Goal: Information Seeking & Learning: Learn about a topic

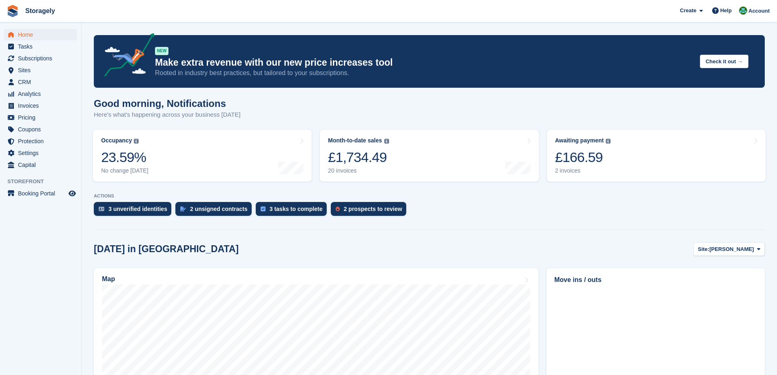
scroll to position [82, 0]
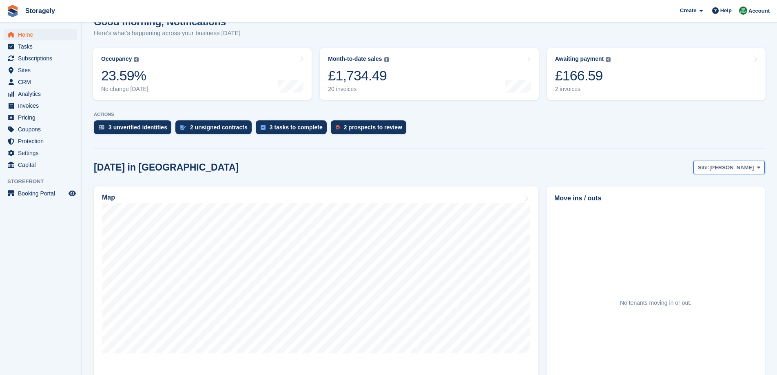
click at [743, 170] on span "[PERSON_NAME]" at bounding box center [731, 168] width 44 height 8
click at [728, 200] on link "[PERSON_NAME]" at bounding box center [725, 201] width 71 height 15
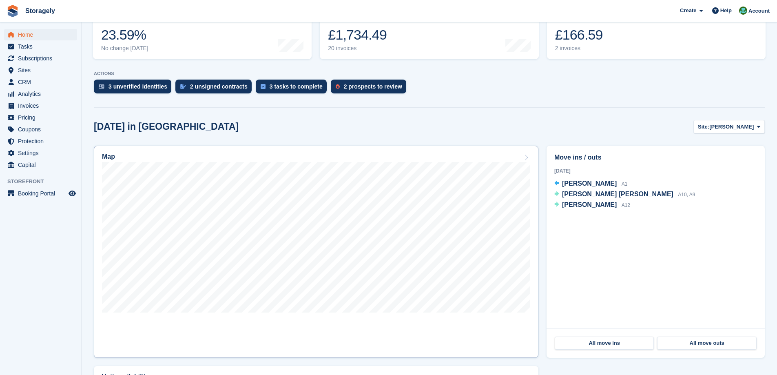
scroll to position [163, 0]
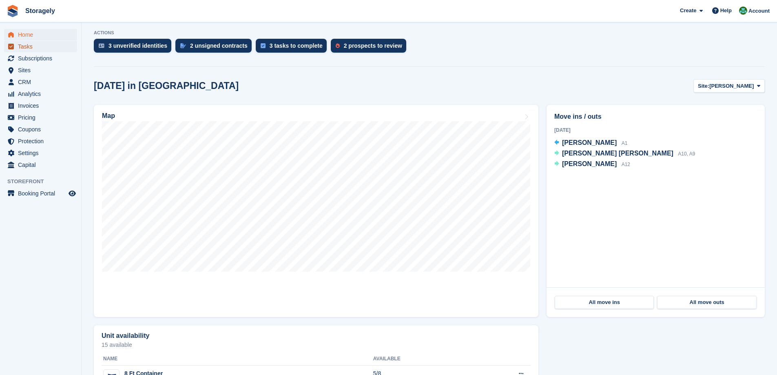
click at [36, 45] on span "Tasks" at bounding box center [42, 46] width 49 height 11
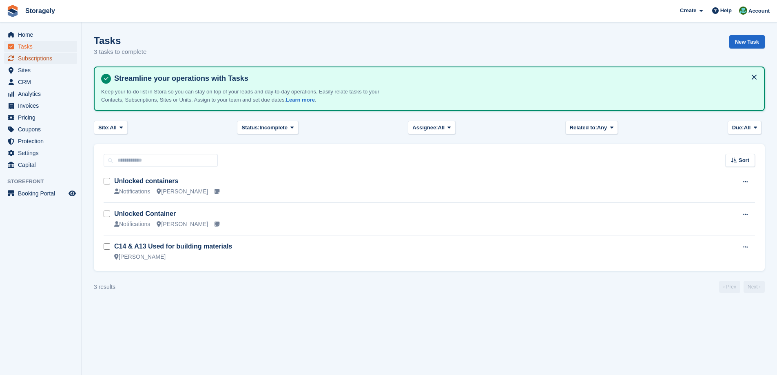
click at [52, 59] on span "Subscriptions" at bounding box center [42, 58] width 49 height 11
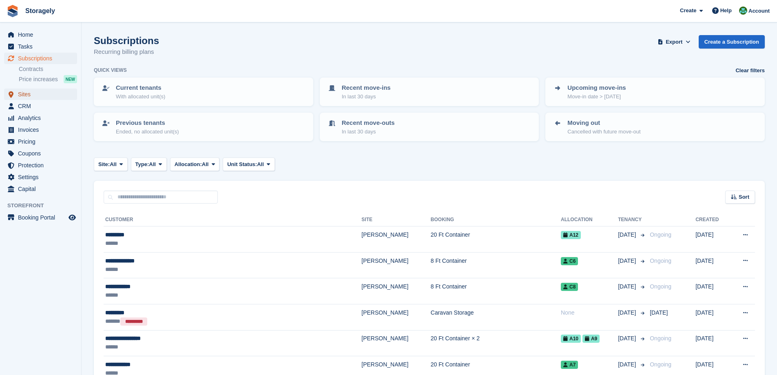
click at [46, 96] on span "Sites" at bounding box center [42, 94] width 49 height 11
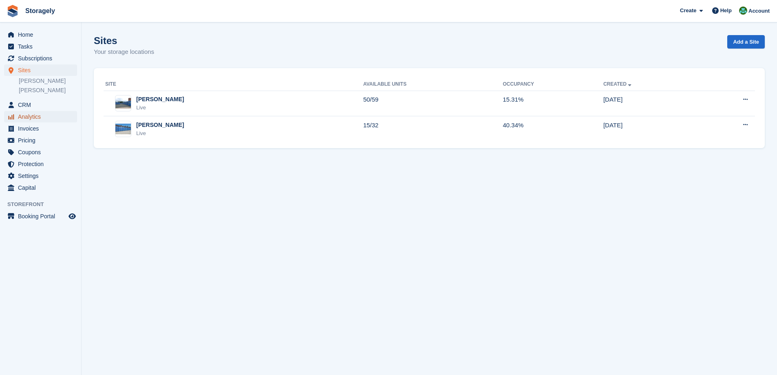
click at [45, 118] on span "Analytics" at bounding box center [42, 116] width 49 height 11
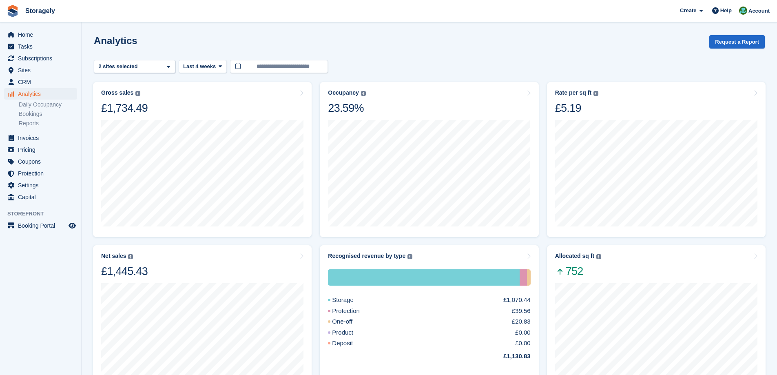
scroll to position [41, 0]
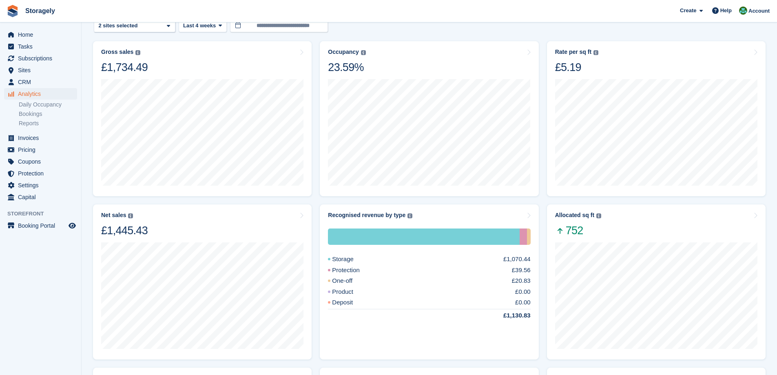
click at [314, 146] on turbo-frame "Gross sales The sum of all finalised invoices, after discount and including tax…" at bounding box center [202, 118] width 227 height 163
click at [381, 221] on div "Storage £1,070.44 Protection £39.56 One-off £20.83 Product £0.00 Deposit £0.00 …" at bounding box center [429, 285] width 202 height 133
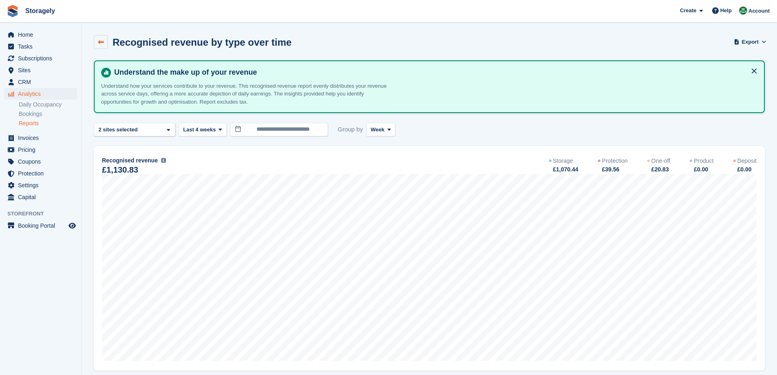
click at [100, 43] on icon at bounding box center [101, 42] width 6 height 6
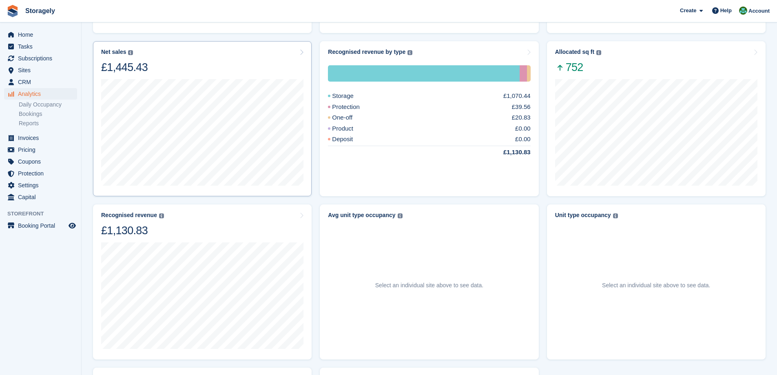
scroll to position [326, 0]
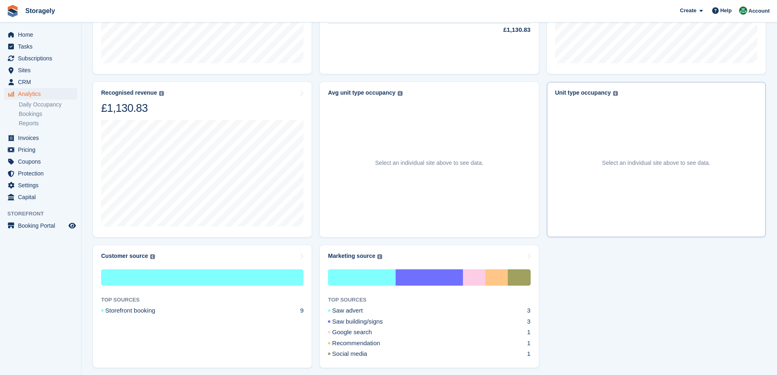
click at [617, 117] on div "Select an individual site above to see data." at bounding box center [656, 162] width 202 height 133
click at [613, 93] on img at bounding box center [615, 93] width 5 height 5
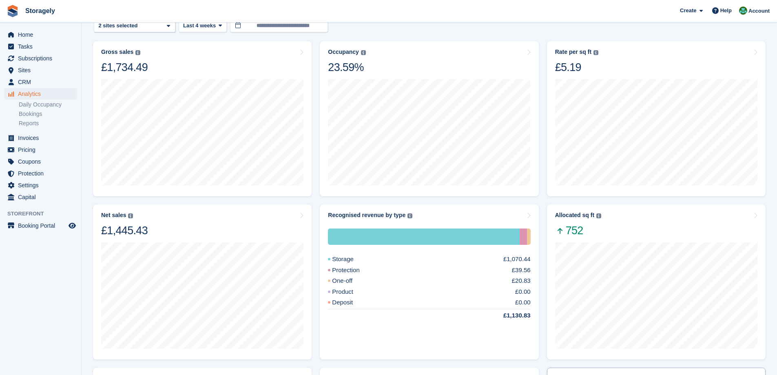
scroll to position [0, 0]
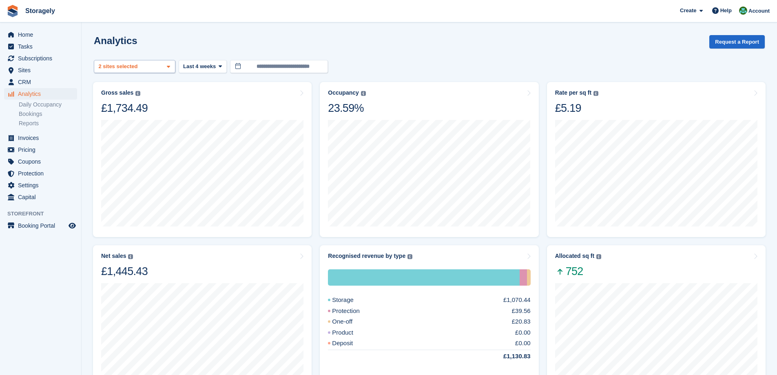
click at [153, 65] on div "Dudley 2 sites selected" at bounding box center [135, 66] width 82 height 13
click at [120, 121] on div "[PERSON_NAME]" at bounding box center [134, 117] width 74 height 13
select select "****"
drag, startPoint x: 121, startPoint y: 108, endPoint x: 122, endPoint y: 117, distance: 9.9
click at [121, 108] on div "[PERSON_NAME]" at bounding box center [134, 104] width 74 height 13
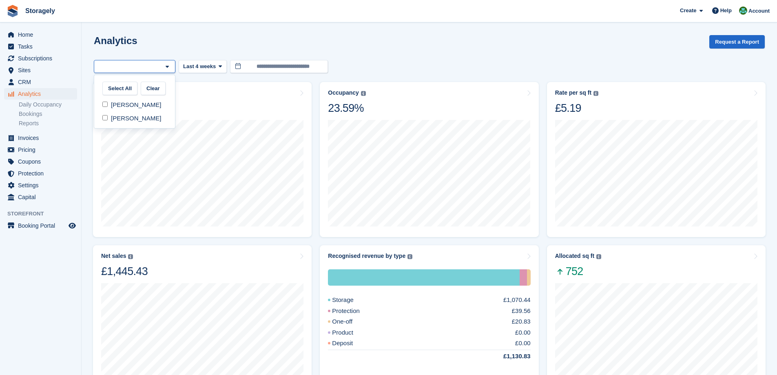
click at [122, 117] on div "[PERSON_NAME]" at bounding box center [134, 117] width 74 height 13
select select "****"
click at [292, 40] on div "Analytics Request a Report" at bounding box center [429, 46] width 671 height 23
click at [206, 68] on span "Last 4 weeks" at bounding box center [199, 66] width 33 height 8
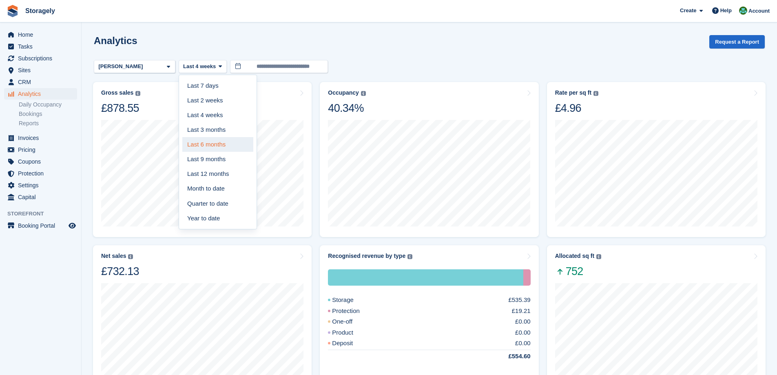
click at [225, 144] on link "Last 6 months" at bounding box center [217, 144] width 71 height 15
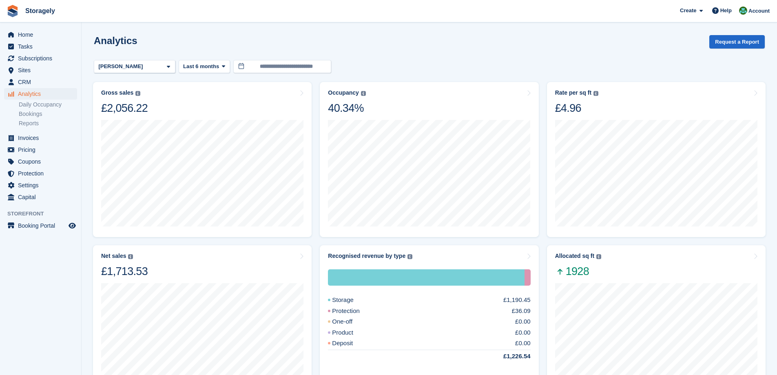
click at [314, 149] on turbo-frame "Gross sales The sum of all finalised invoices, after discount and including tax…" at bounding box center [202, 159] width 227 height 163
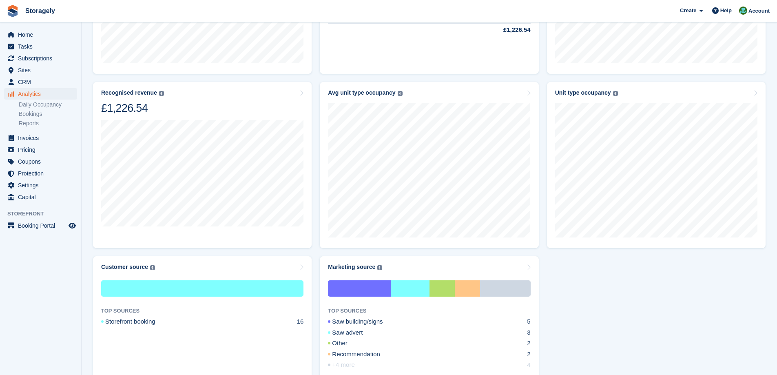
scroll to position [366, 0]
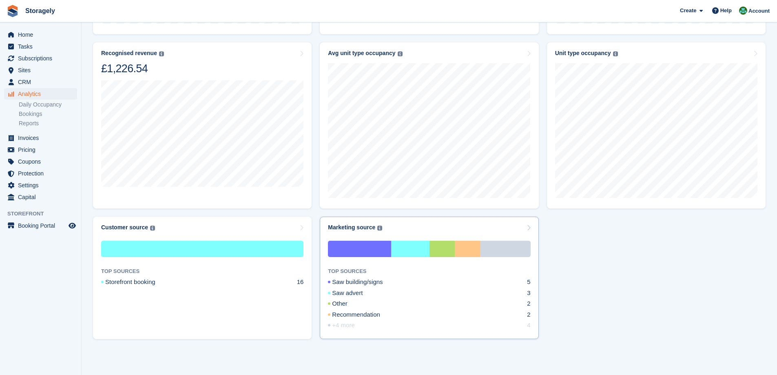
click at [397, 299] on div "TOP SOURCES Saw building/signs 5 Saw advert 3 Other 2 Recommendation 2 +4 more 4" at bounding box center [429, 285] width 202 height 89
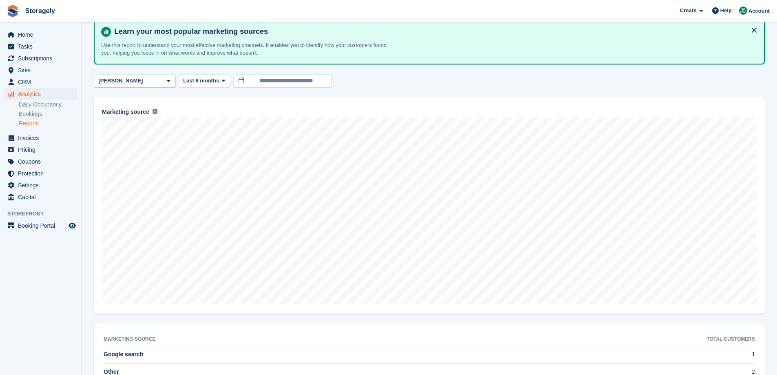
scroll to position [82, 0]
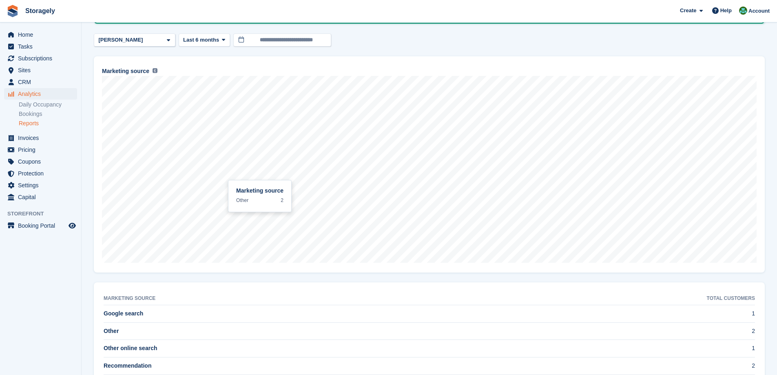
click at [84, 266] on section "Marketing source Export Export marketing source metrics Export a CSV of all mar…" at bounding box center [429, 191] width 695 height 547
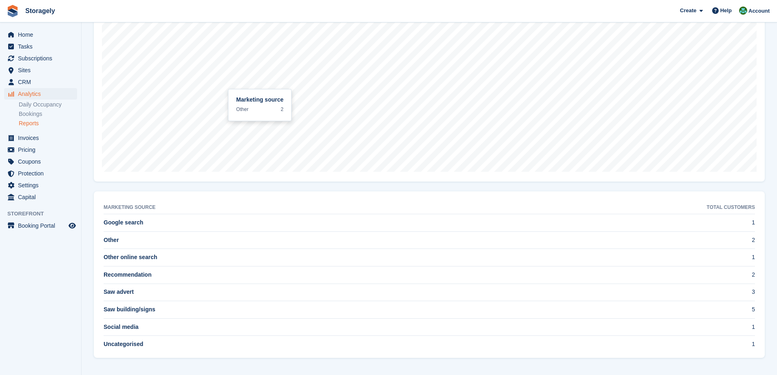
scroll to position [0, 0]
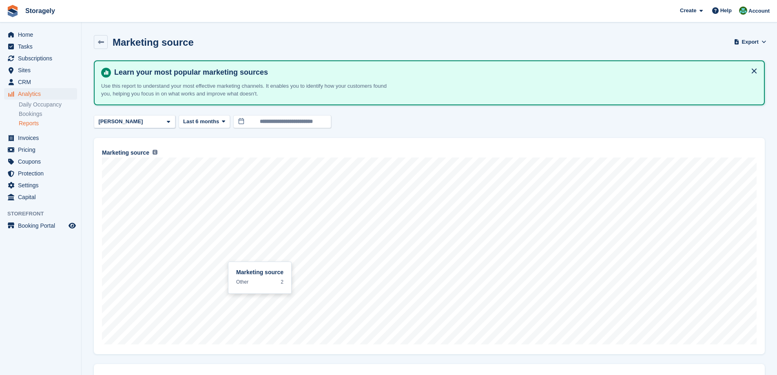
click at [40, 121] on link "Reports" at bounding box center [48, 124] width 58 height 8
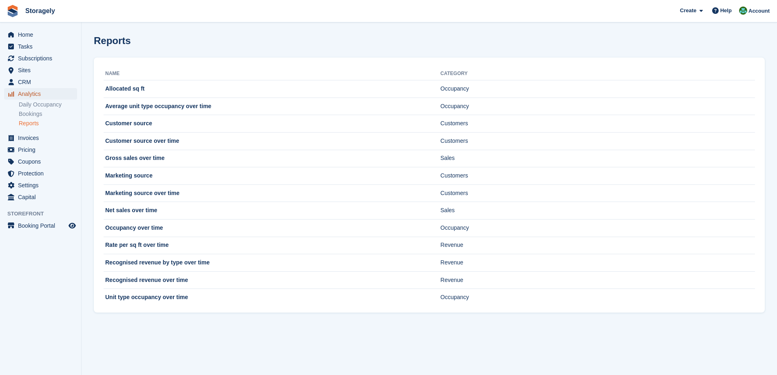
click at [38, 97] on span "Analytics" at bounding box center [42, 93] width 49 height 11
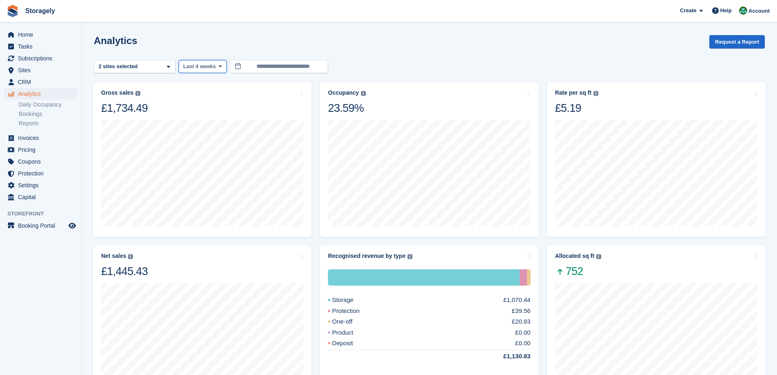
click at [206, 65] on span "Last 4 weeks" at bounding box center [199, 66] width 33 height 8
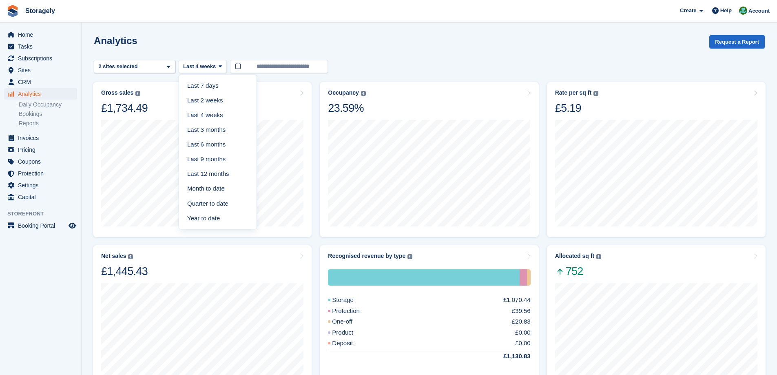
click at [227, 147] on link "Last 6 months" at bounding box center [217, 144] width 71 height 15
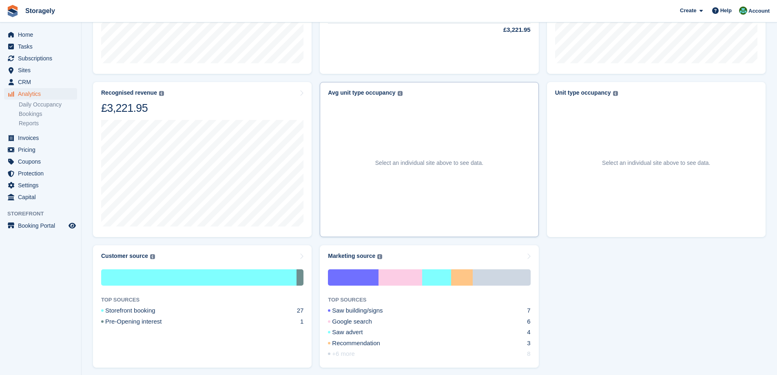
scroll to position [355, 0]
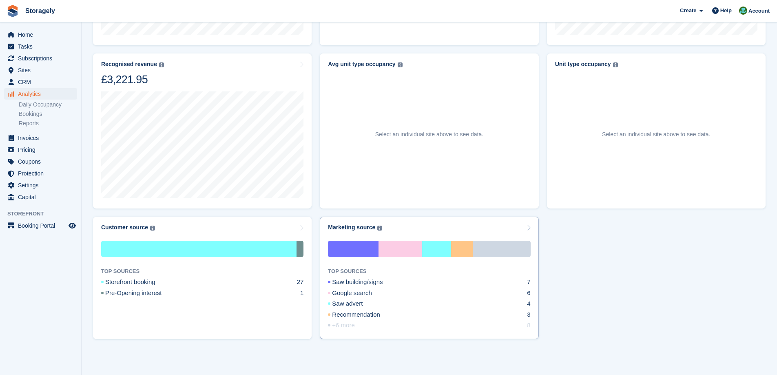
click at [429, 275] on div "TOP SOURCES" at bounding box center [429, 271] width 202 height 9
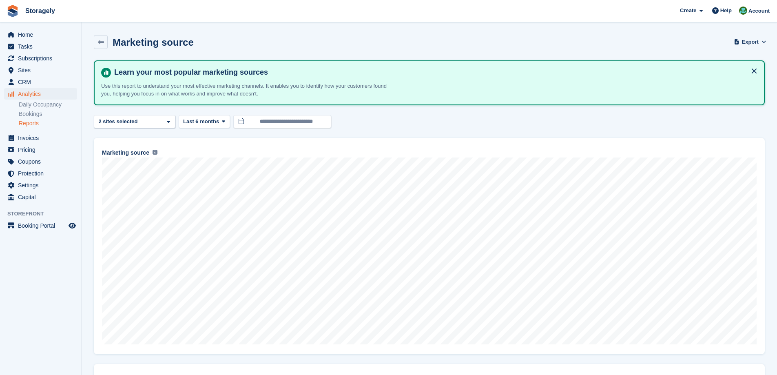
scroll to position [41, 0]
